Goal: Task Accomplishment & Management: Complete application form

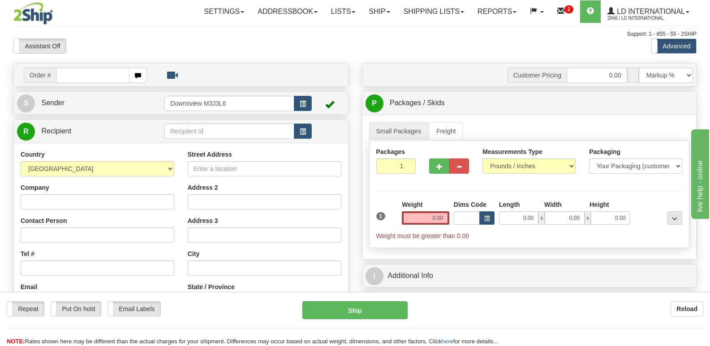
click at [113, 77] on input "text" at bounding box center [92, 75] width 73 height 15
type input "174085"
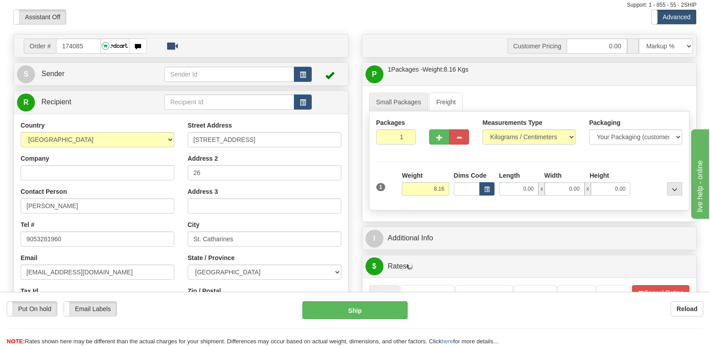
scroll to position [45, 0]
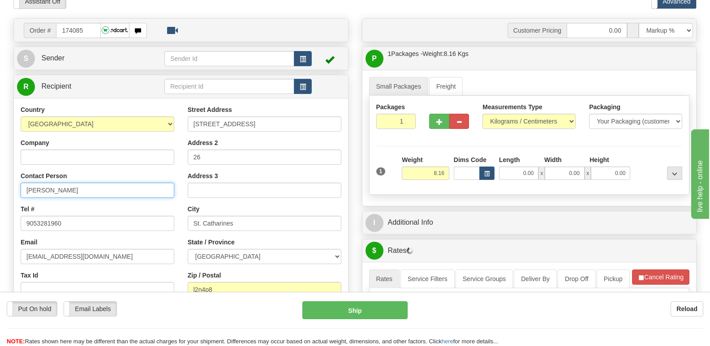
click at [122, 192] on input "[PERSON_NAME]" at bounding box center [98, 190] width 154 height 15
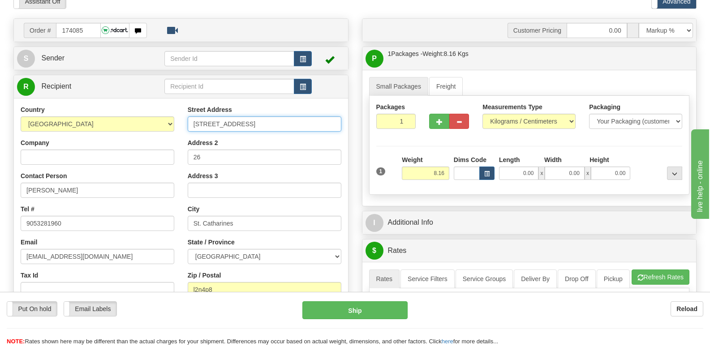
click at [225, 126] on input "[STREET_ADDRESS]" at bounding box center [265, 124] width 154 height 15
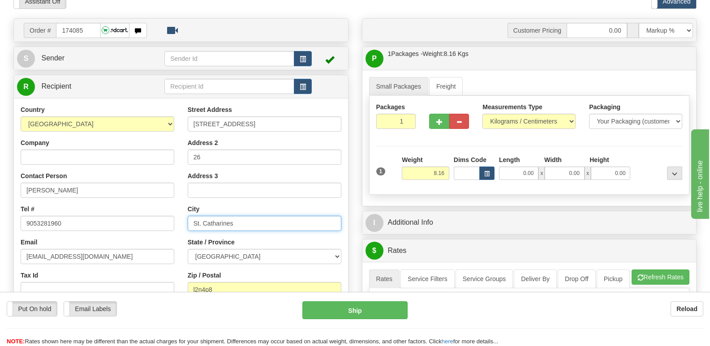
click at [230, 224] on input "St. Catharines" at bounding box center [265, 223] width 154 height 15
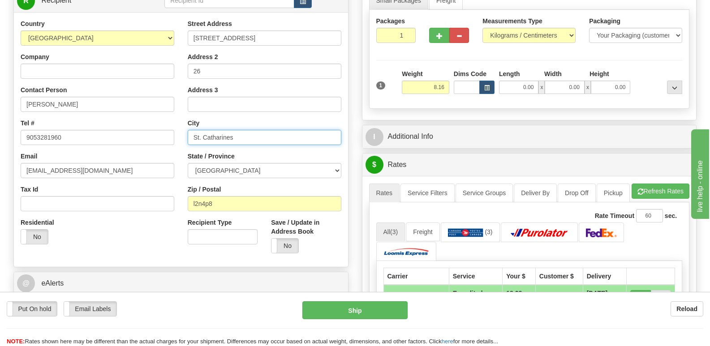
scroll to position [134, 0]
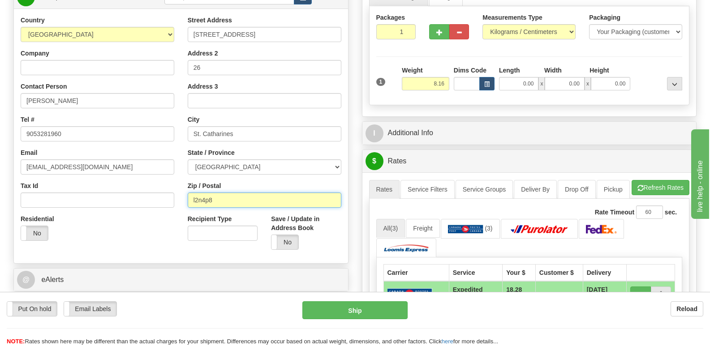
click at [214, 199] on input "l2n4p8" at bounding box center [265, 200] width 154 height 15
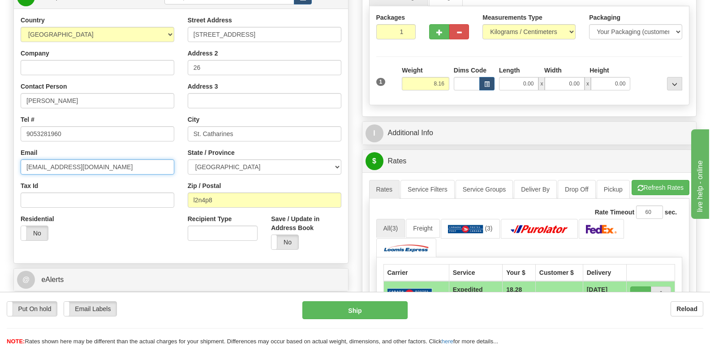
click at [56, 173] on input "[EMAIL_ADDRESS][DOMAIN_NAME]" at bounding box center [98, 167] width 154 height 15
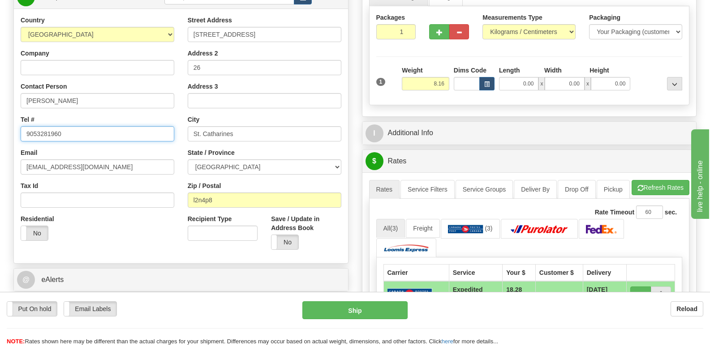
click at [61, 130] on input "9053281960" at bounding box center [98, 133] width 154 height 15
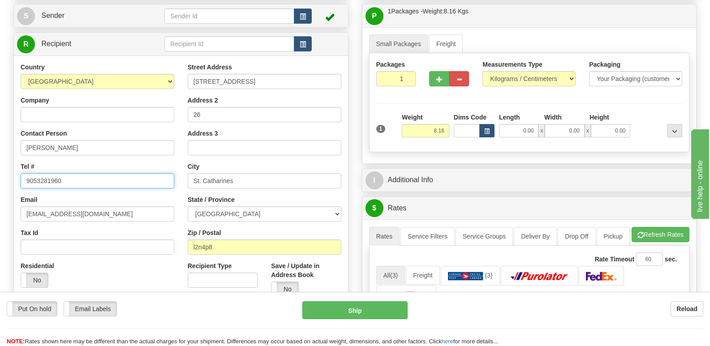
scroll to position [45, 0]
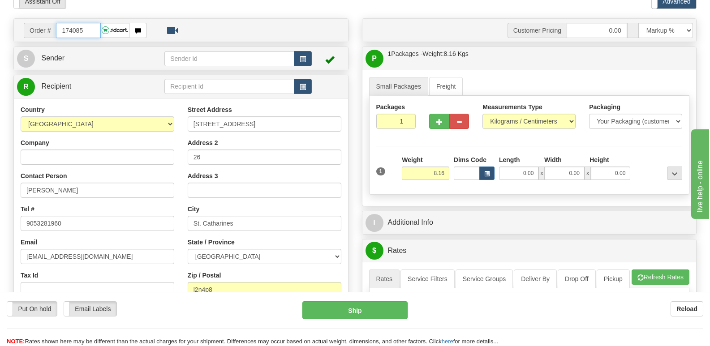
drag, startPoint x: 78, startPoint y: 30, endPoint x: 97, endPoint y: 31, distance: 18.8
click at [97, 31] on input "174085" at bounding box center [78, 30] width 44 height 15
type input "174089"
click at [94, 186] on input "[PERSON_NAME]" at bounding box center [98, 190] width 154 height 15
click at [94, 187] on input "[PERSON_NAME]" at bounding box center [98, 190] width 154 height 15
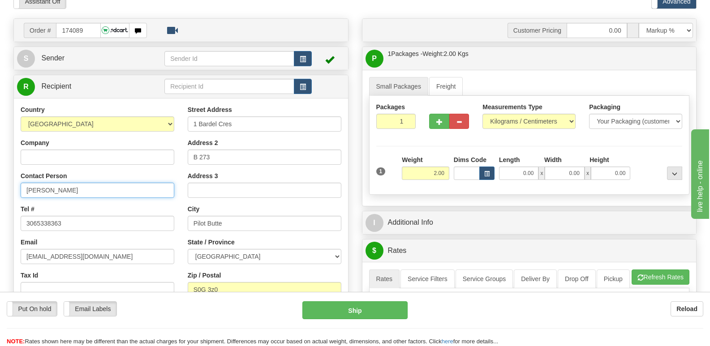
click at [94, 187] on input "[PERSON_NAME]" at bounding box center [98, 190] width 154 height 15
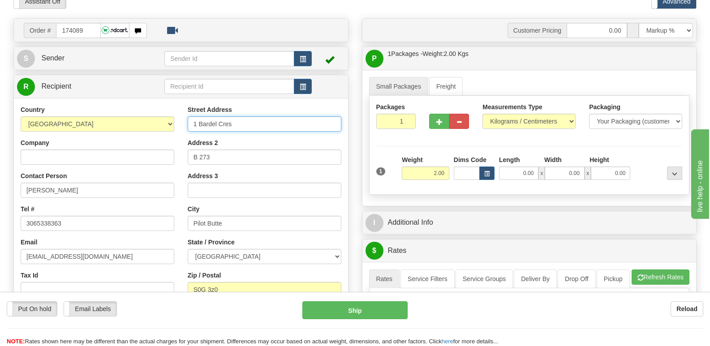
click at [222, 128] on input "1 Bardel Cres" at bounding box center [265, 124] width 154 height 15
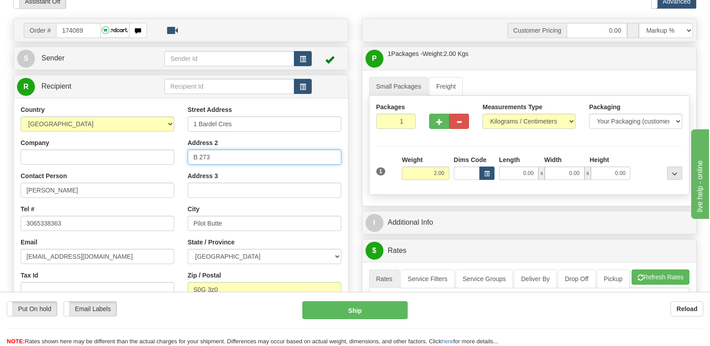
click at [217, 163] on input "B 273" at bounding box center [265, 157] width 154 height 15
click at [217, 164] on input "B 273" at bounding box center [265, 157] width 154 height 15
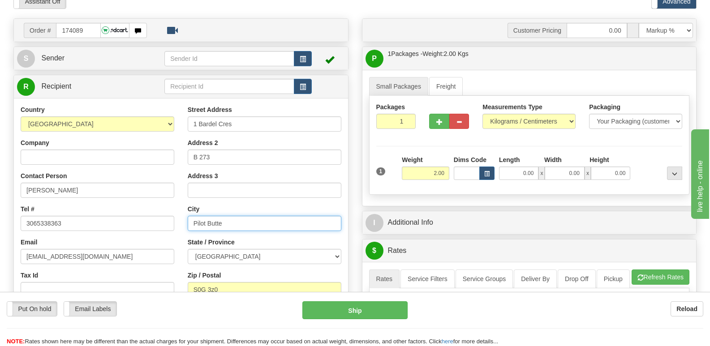
click at [228, 220] on input "Pilot Butte" at bounding box center [265, 223] width 154 height 15
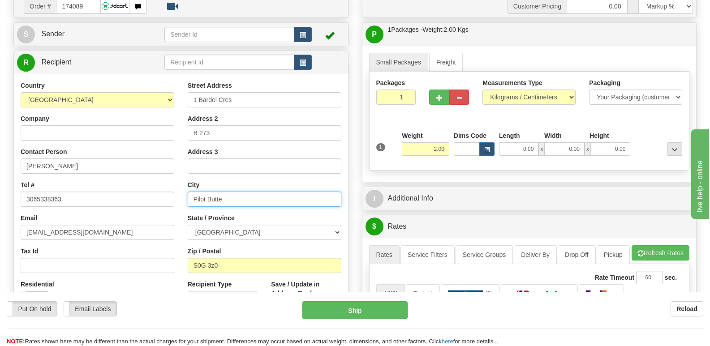
scroll to position [90, 0]
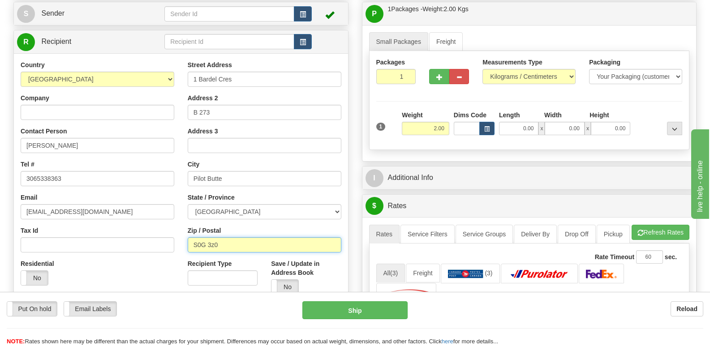
click at [221, 249] on input "S0G 3z0" at bounding box center [265, 245] width 154 height 15
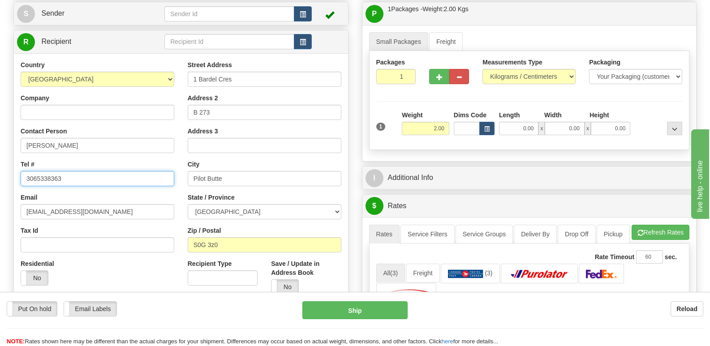
click at [74, 177] on input "3065338363" at bounding box center [98, 178] width 154 height 15
click at [95, 220] on div "Country [GEOGRAPHIC_DATA] [GEOGRAPHIC_DATA] [GEOGRAPHIC_DATA] [GEOGRAPHIC_DATA]…" at bounding box center [97, 177] width 167 height 232
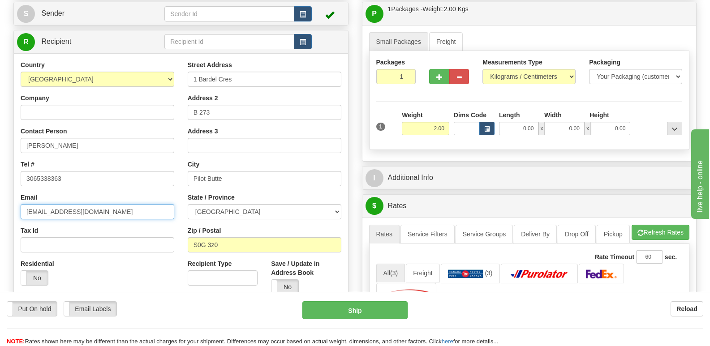
click at [96, 215] on input "[EMAIL_ADDRESS][DOMAIN_NAME]" at bounding box center [98, 211] width 154 height 15
click at [96, 213] on input "[EMAIL_ADDRESS][DOMAIN_NAME]" at bounding box center [98, 211] width 154 height 15
